Goal: Transaction & Acquisition: Purchase product/service

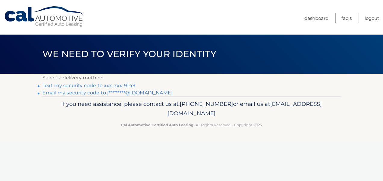
click at [117, 87] on link "Text my security code to xxx-xxx-9149" at bounding box center [88, 86] width 93 height 6
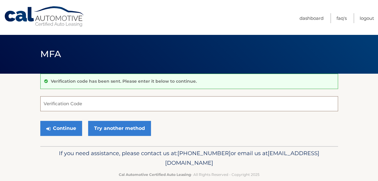
click at [75, 110] on input "Verification Code" at bounding box center [189, 103] width 298 height 15
type input "097117"
click at [40, 121] on button "Continue" at bounding box center [61, 128] width 42 height 15
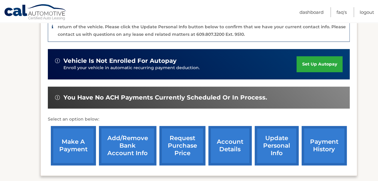
scroll to position [181, 0]
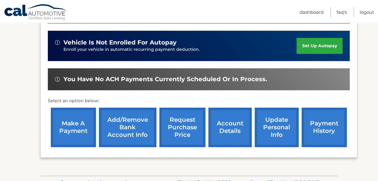
click at [82, 116] on link "make a payment" at bounding box center [73, 127] width 45 height 39
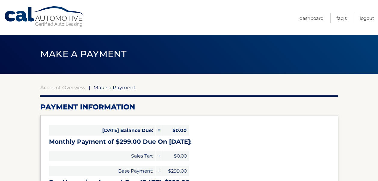
select select "YTNmYzFjMGQtN2NmZS00M2I3LTgwYmQtZGFiYmQxNDVhMjMx"
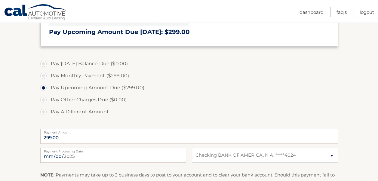
scroll to position [181, 0]
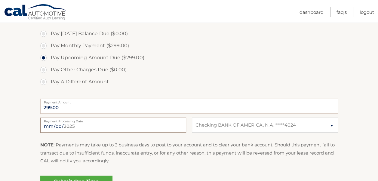
click at [62, 123] on input "2025-09-10" at bounding box center [113, 125] width 146 height 15
click at [265, 65] on label "Pay Other Charges Due ($0.00)" at bounding box center [189, 70] width 298 height 12
click at [55, 129] on input "2025-09-12" at bounding box center [113, 125] width 146 height 15
type input "2025-09-11"
click at [204, 64] on label "Pay Other Charges Due ($0.00)" at bounding box center [189, 70] width 298 height 12
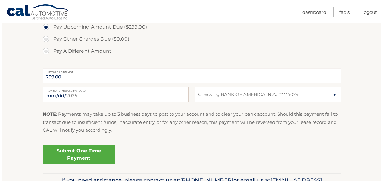
scroll to position [241, 0]
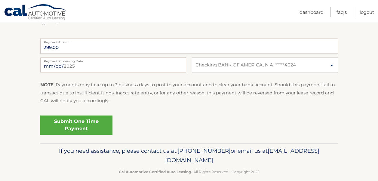
click at [97, 123] on link "Submit One Time Payment" at bounding box center [76, 125] width 72 height 19
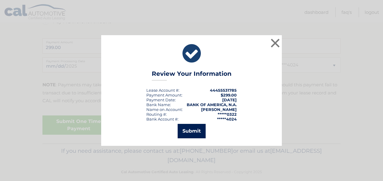
click at [192, 133] on button "Submit" at bounding box center [192, 131] width 28 height 14
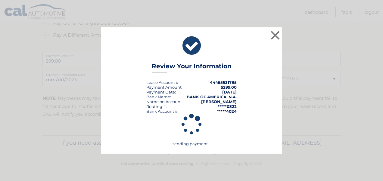
scroll to position [227, 0]
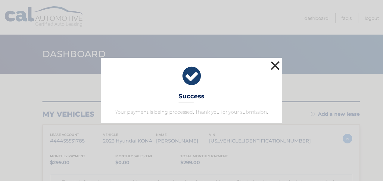
click at [276, 63] on button "×" at bounding box center [275, 66] width 12 height 12
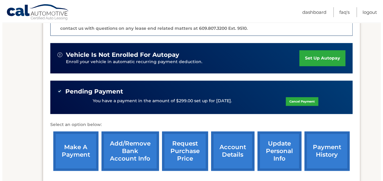
scroll to position [181, 0]
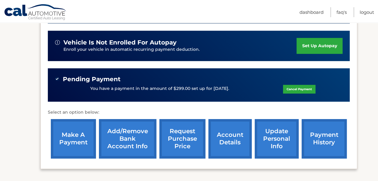
click at [177, 130] on link "request purchase price" at bounding box center [183, 138] width 46 height 39
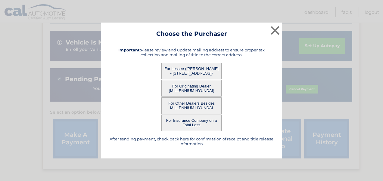
click at [193, 70] on button "For Lessee ([PERSON_NAME] - [STREET_ADDRESS])" at bounding box center [191, 71] width 60 height 17
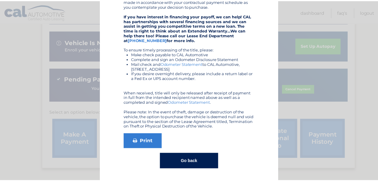
scroll to position [0, 0]
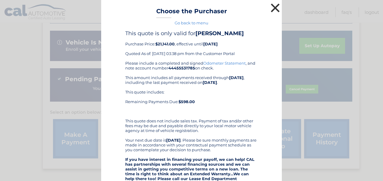
click at [269, 7] on button "×" at bounding box center [275, 8] width 12 height 12
